Goal: Task Accomplishment & Management: Manage account settings

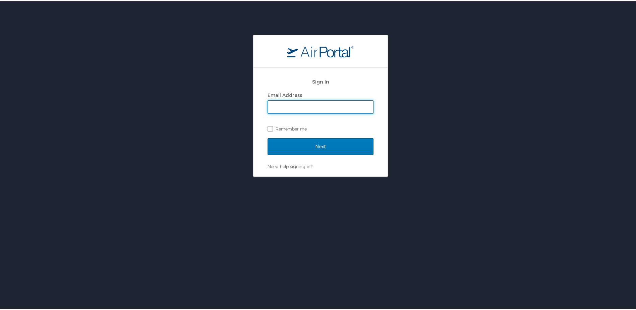
click at [309, 102] on input "Email Address" at bounding box center [320, 105] width 105 height 13
type input "gdance@crt.la.gov"
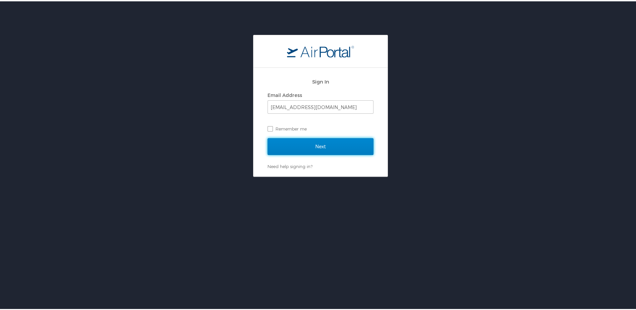
click at [299, 145] on input "Next" at bounding box center [320, 145] width 106 height 17
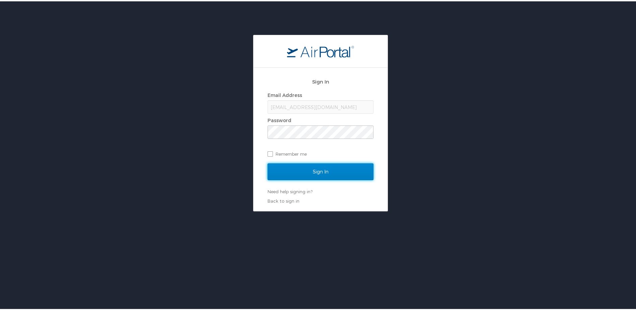
click at [270, 169] on input "Sign In" at bounding box center [320, 170] width 106 height 17
